Goal: Task Accomplishment & Management: Use online tool/utility

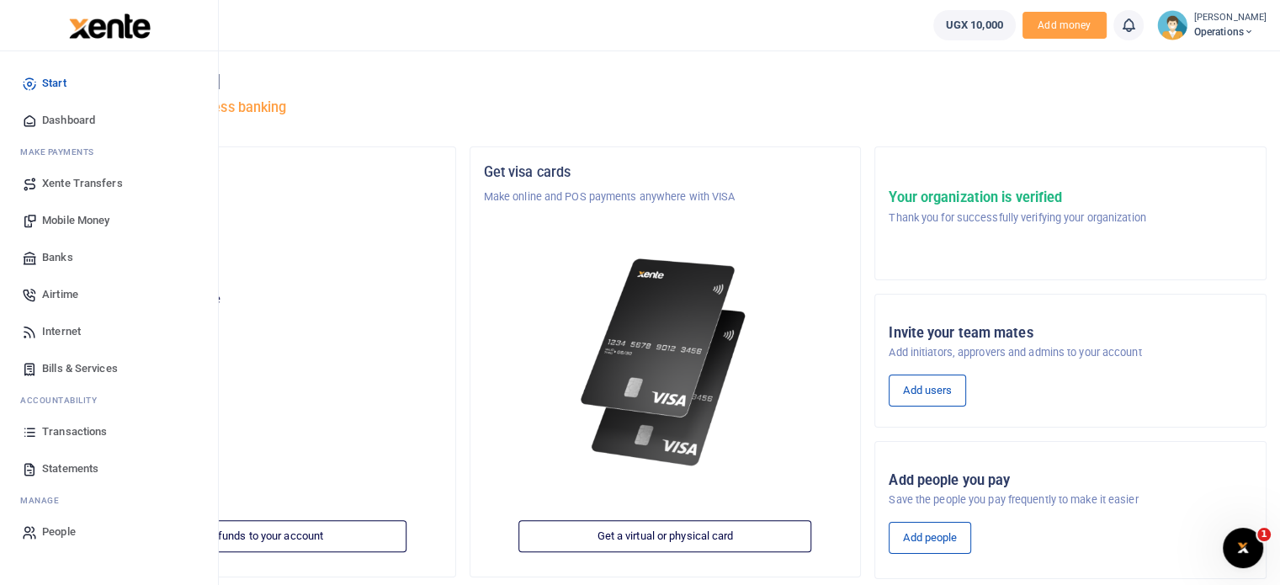
click at [77, 365] on span "Bills & Services" at bounding box center [80, 368] width 76 height 17
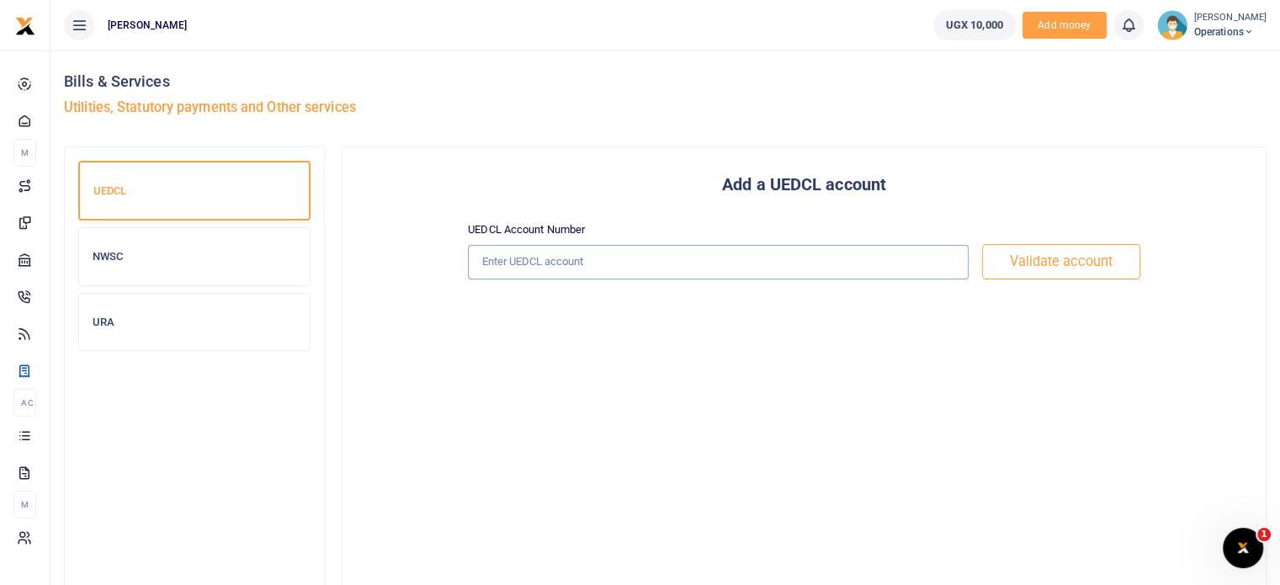
click at [695, 270] on input "text" at bounding box center [718, 262] width 501 height 34
paste input "04260185576"
type input "04260185576"
click at [1091, 258] on button "Validate account" at bounding box center [1061, 261] width 158 height 35
